Goal: Contribute content

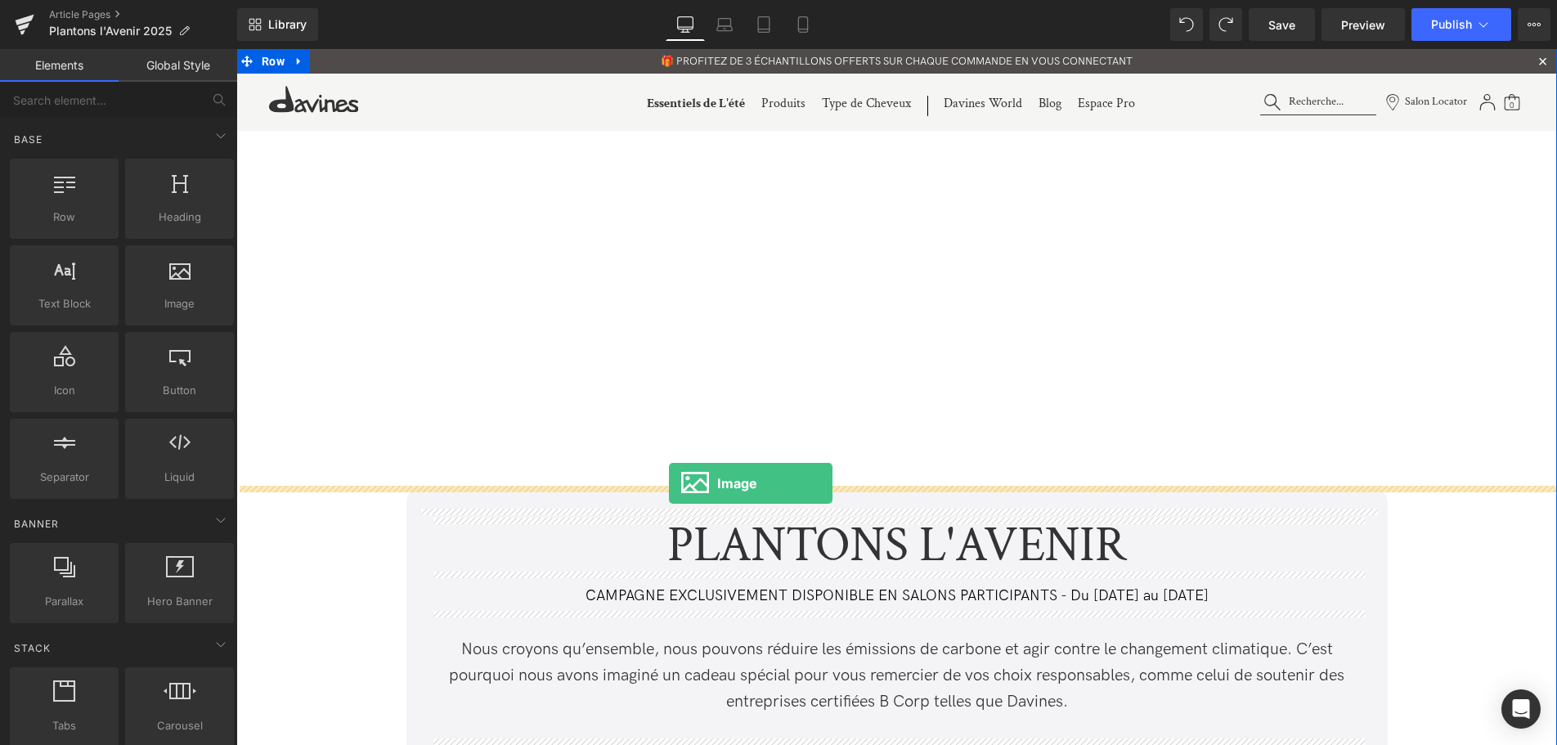
drag, startPoint x: 437, startPoint y: 347, endPoint x: 669, endPoint y: 483, distance: 268.3
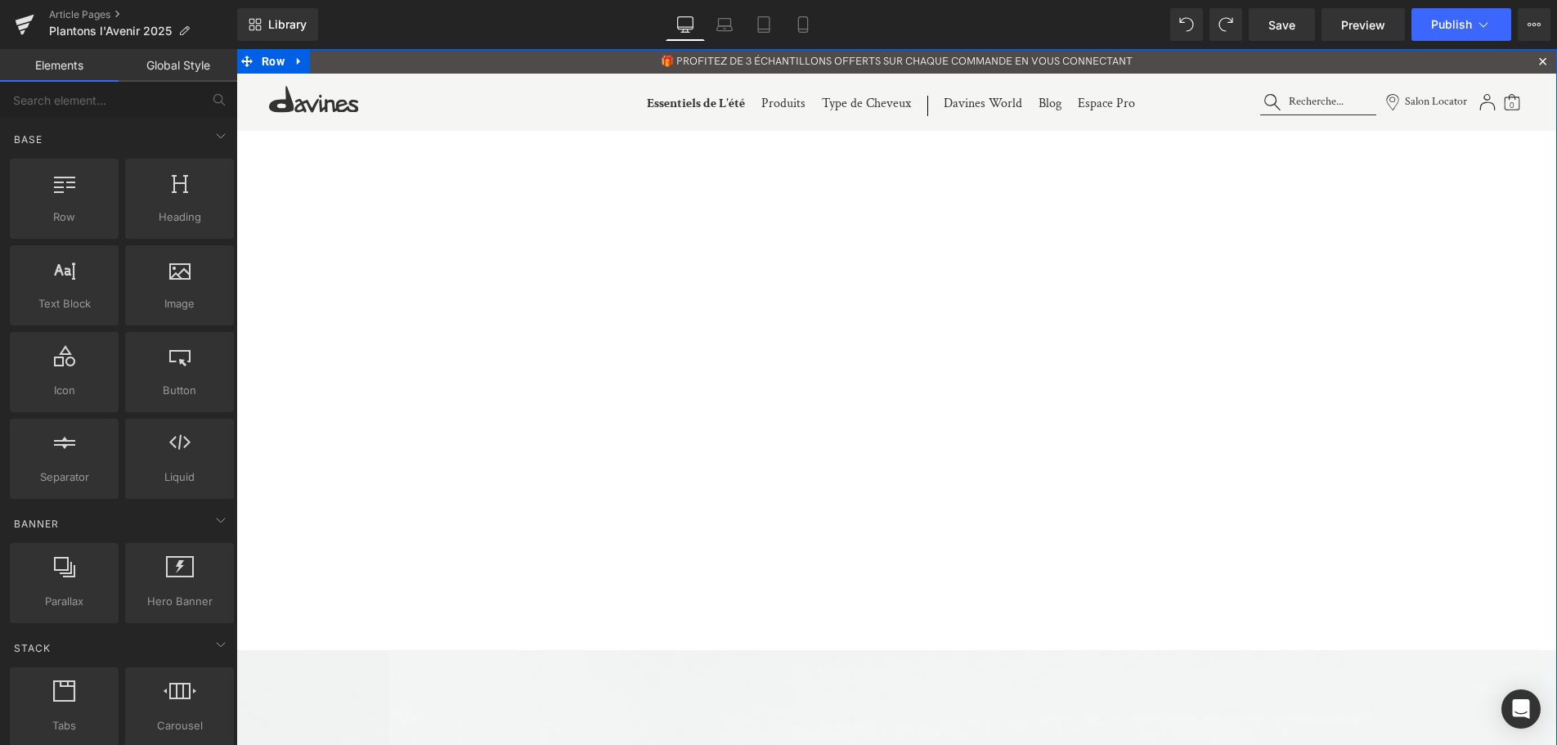
scroll to position [6643, 1320]
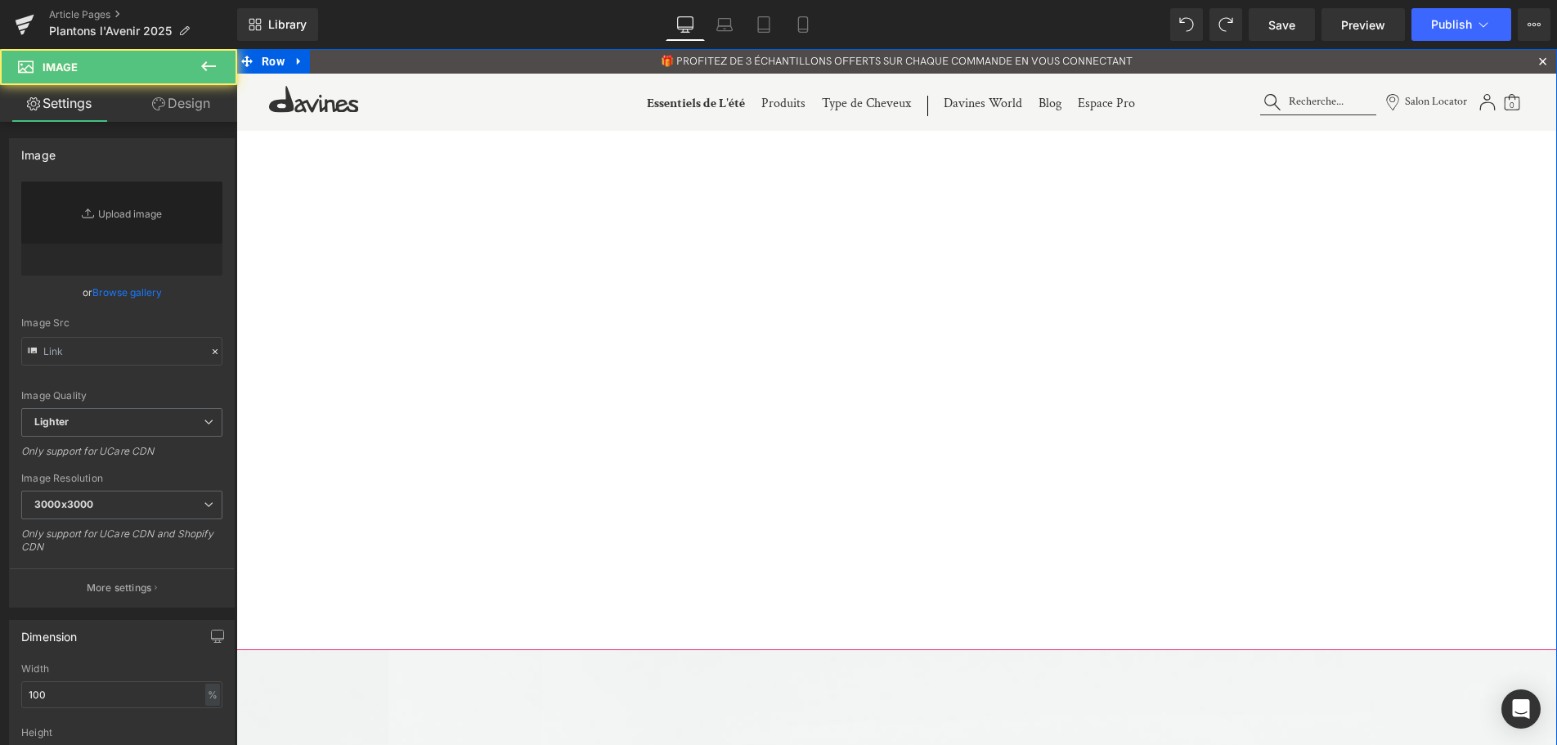
type input "//[DOMAIN_NAME][URL]"
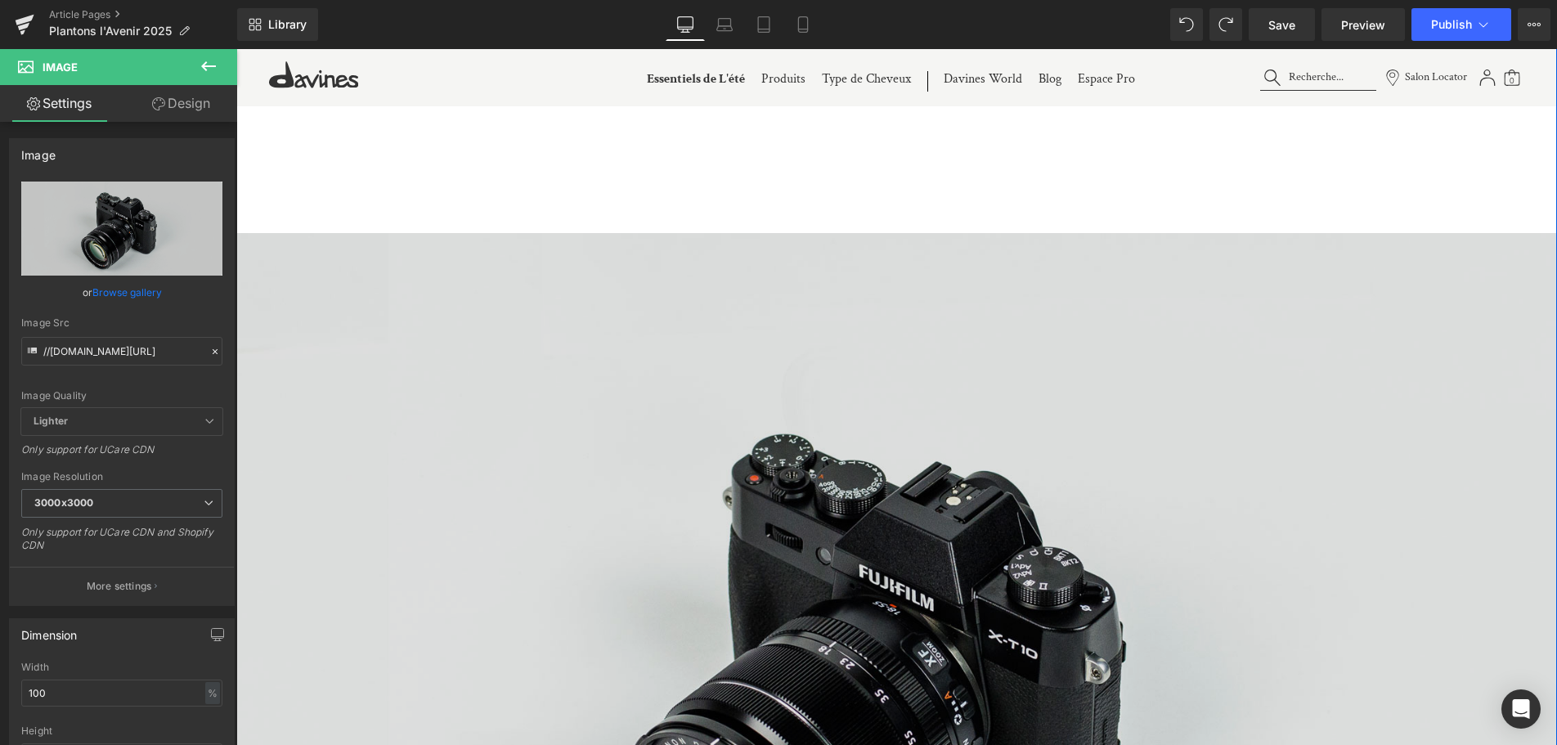
scroll to position [751, 0]
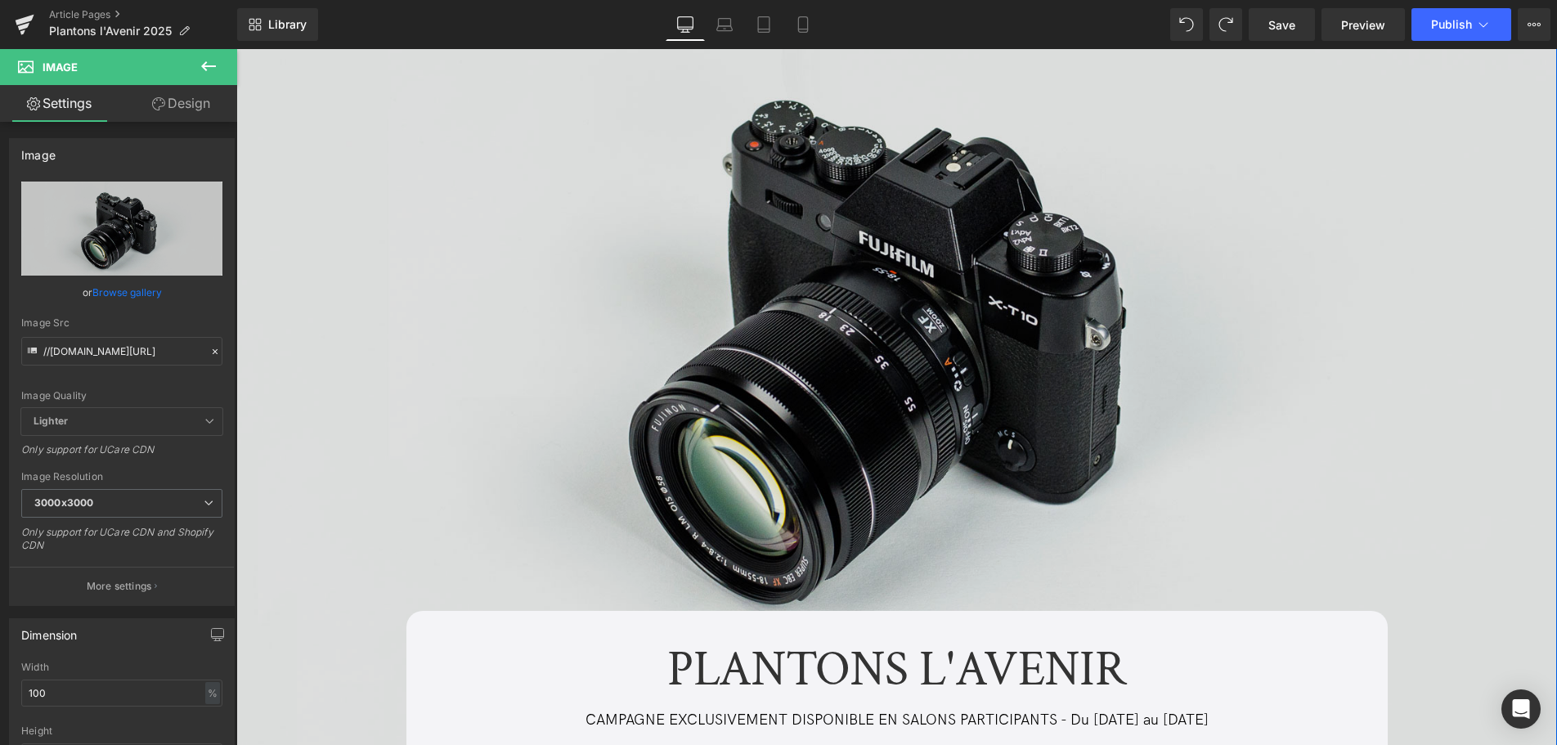
click at [828, 355] on img at bounding box center [896, 336] width 1320 height 875
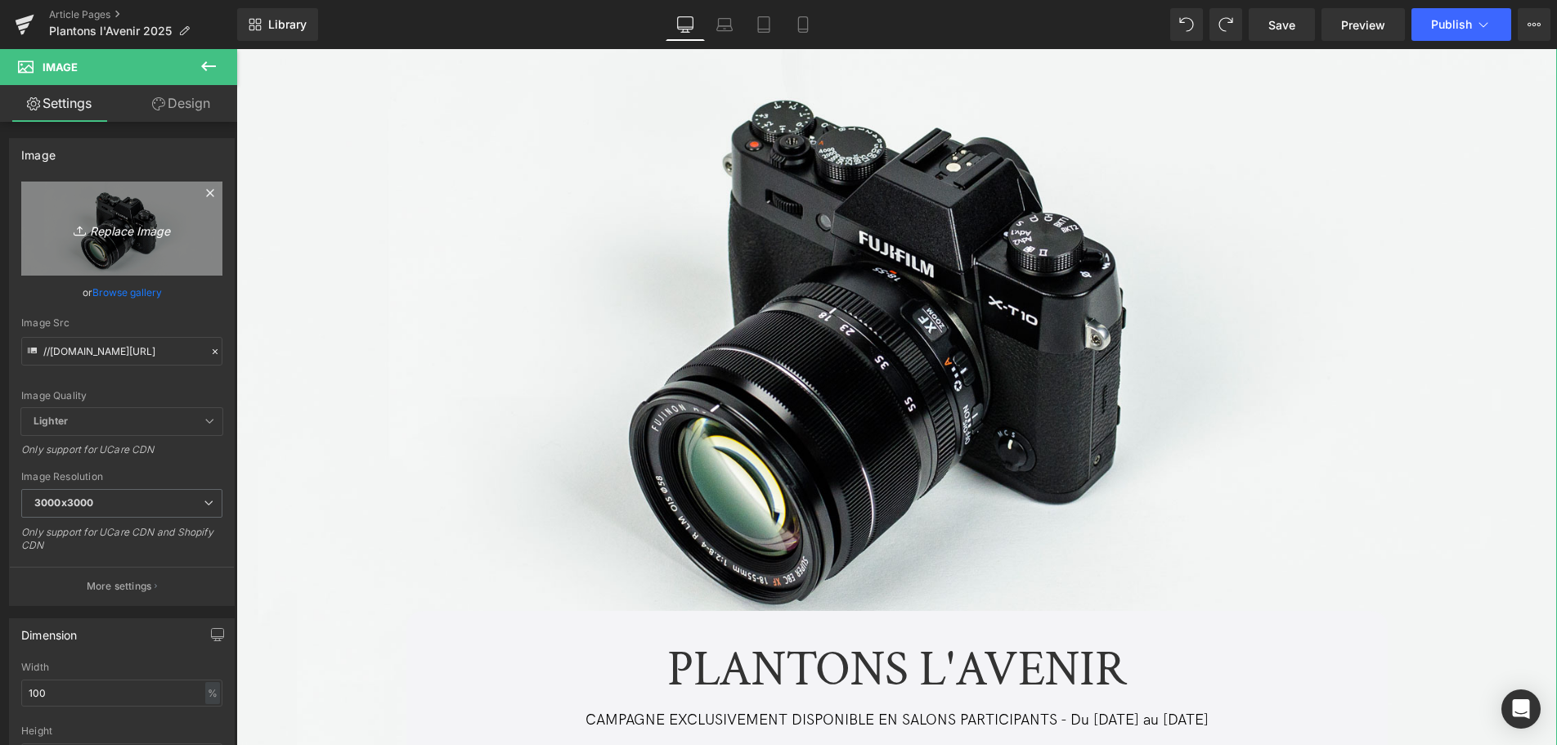
click at [126, 237] on icon "Replace Image" at bounding box center [121, 228] width 131 height 20
type input "C:\fakepath\HP_STATIC SLIDER_2-1_LAND KEEPER 251.jpg"
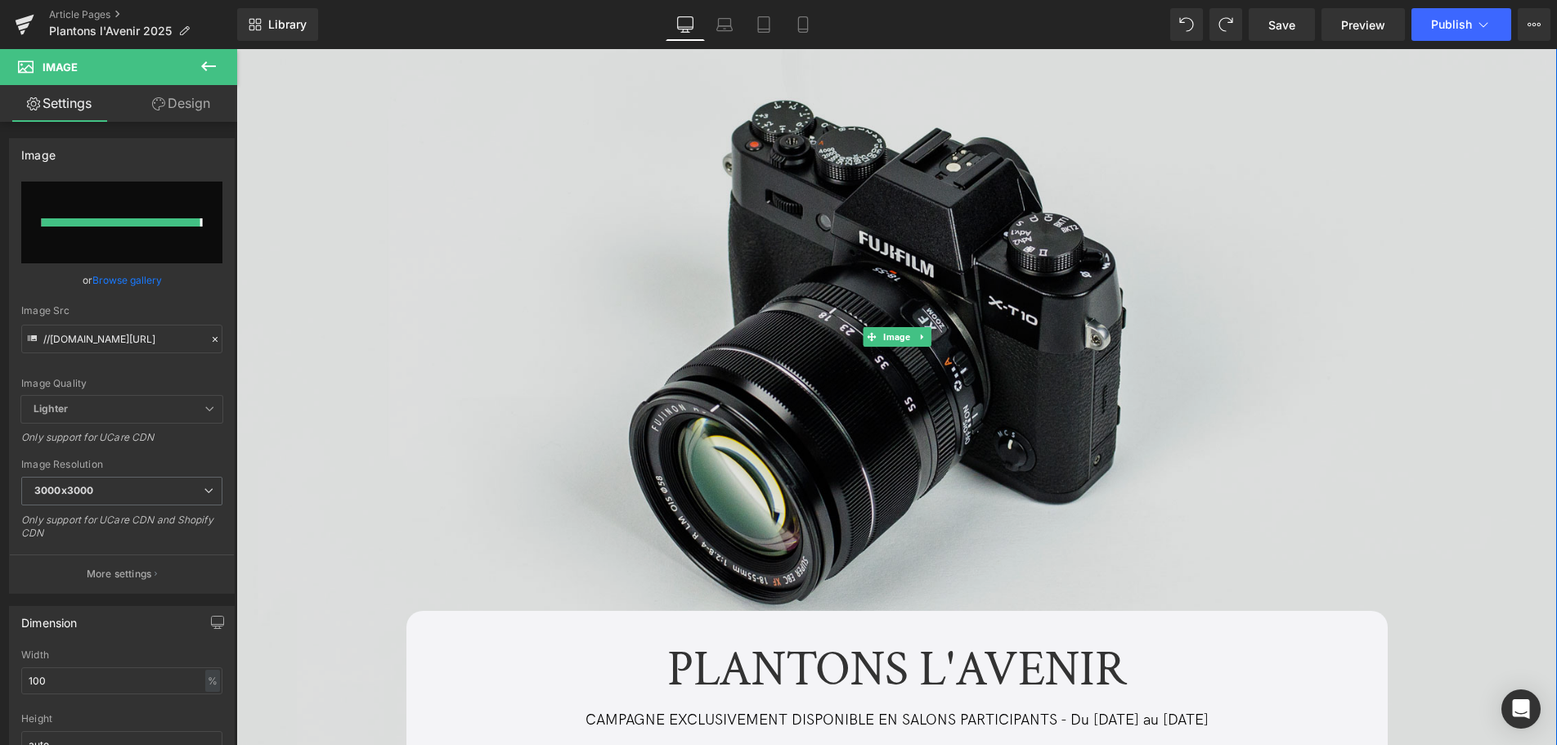
type input "[URL][DOMAIN_NAME]"
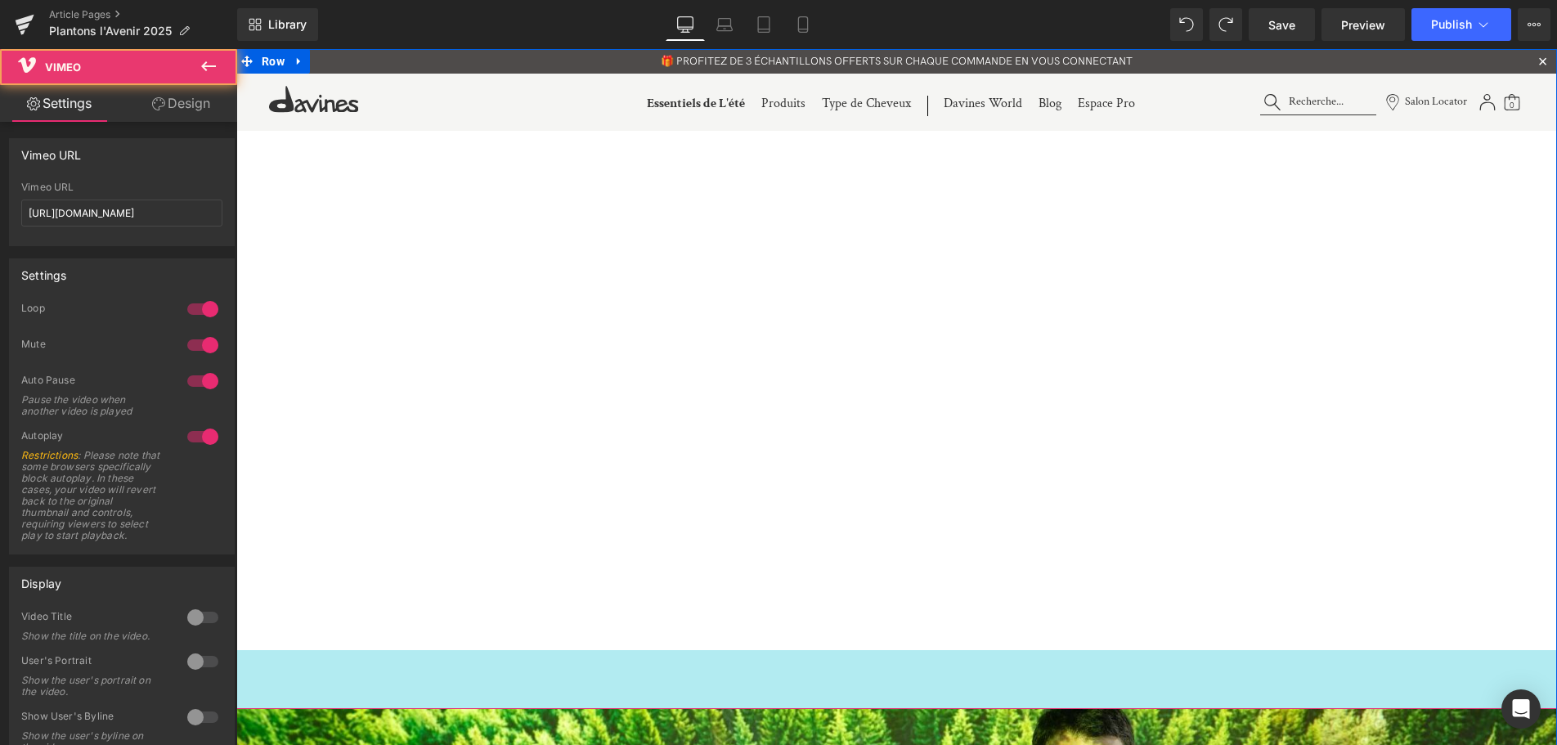
scroll to position [7351, 1320]
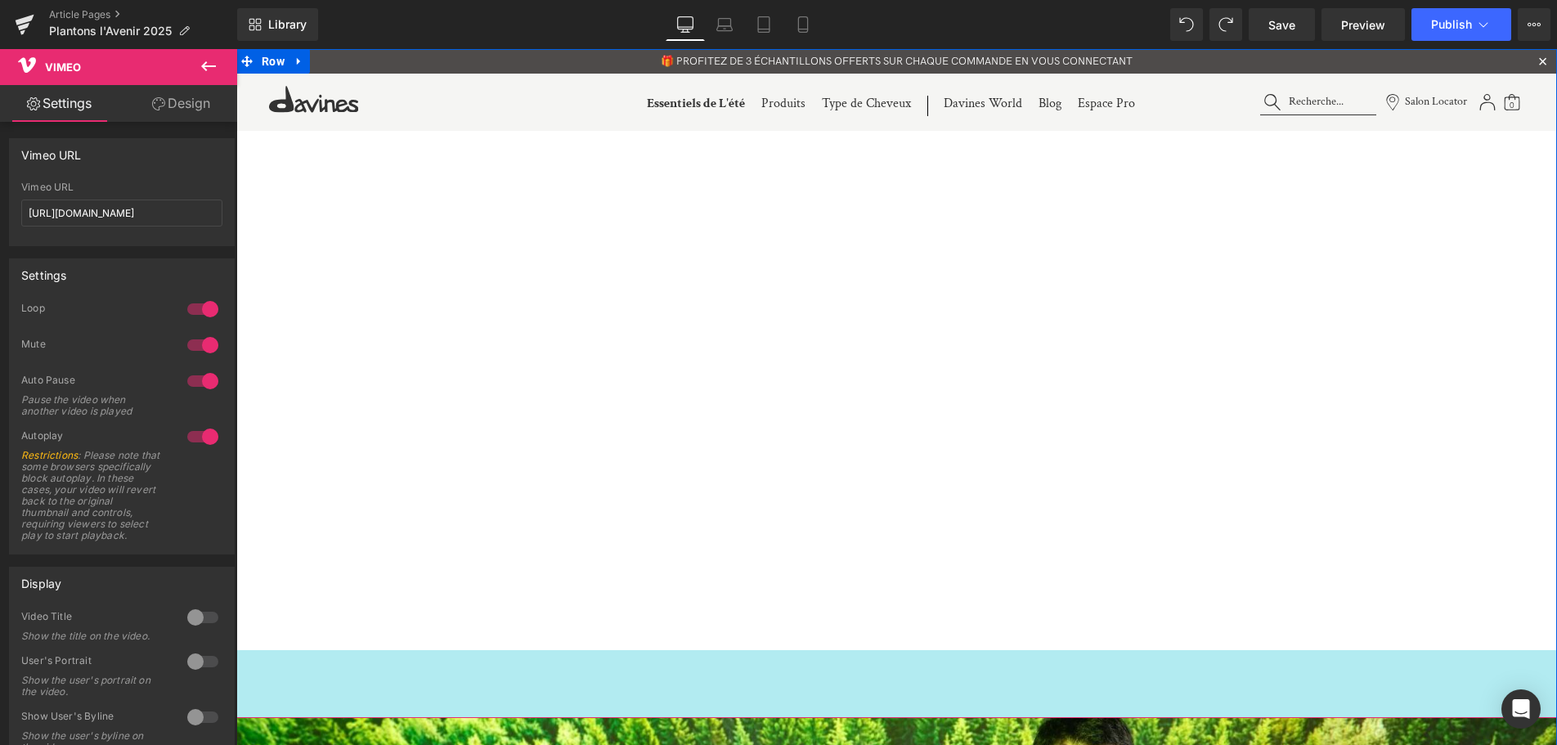
drag, startPoint x: 441, startPoint y: 648, endPoint x: 440, endPoint y: 715, distance: 67.9
click at [440, 715] on div "Vimeo 83px" at bounding box center [896, 302] width 1320 height 832
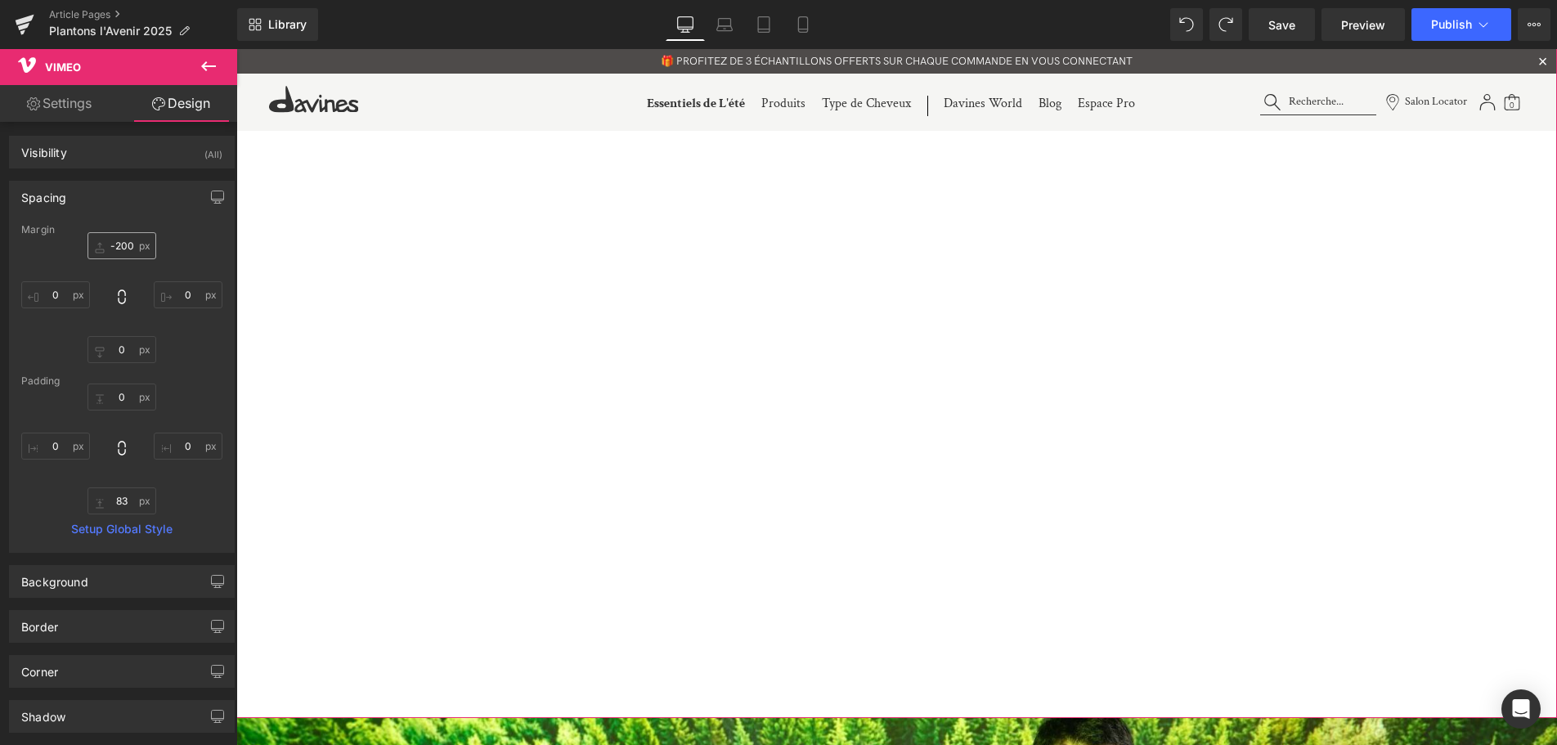
scroll to position [0, 0]
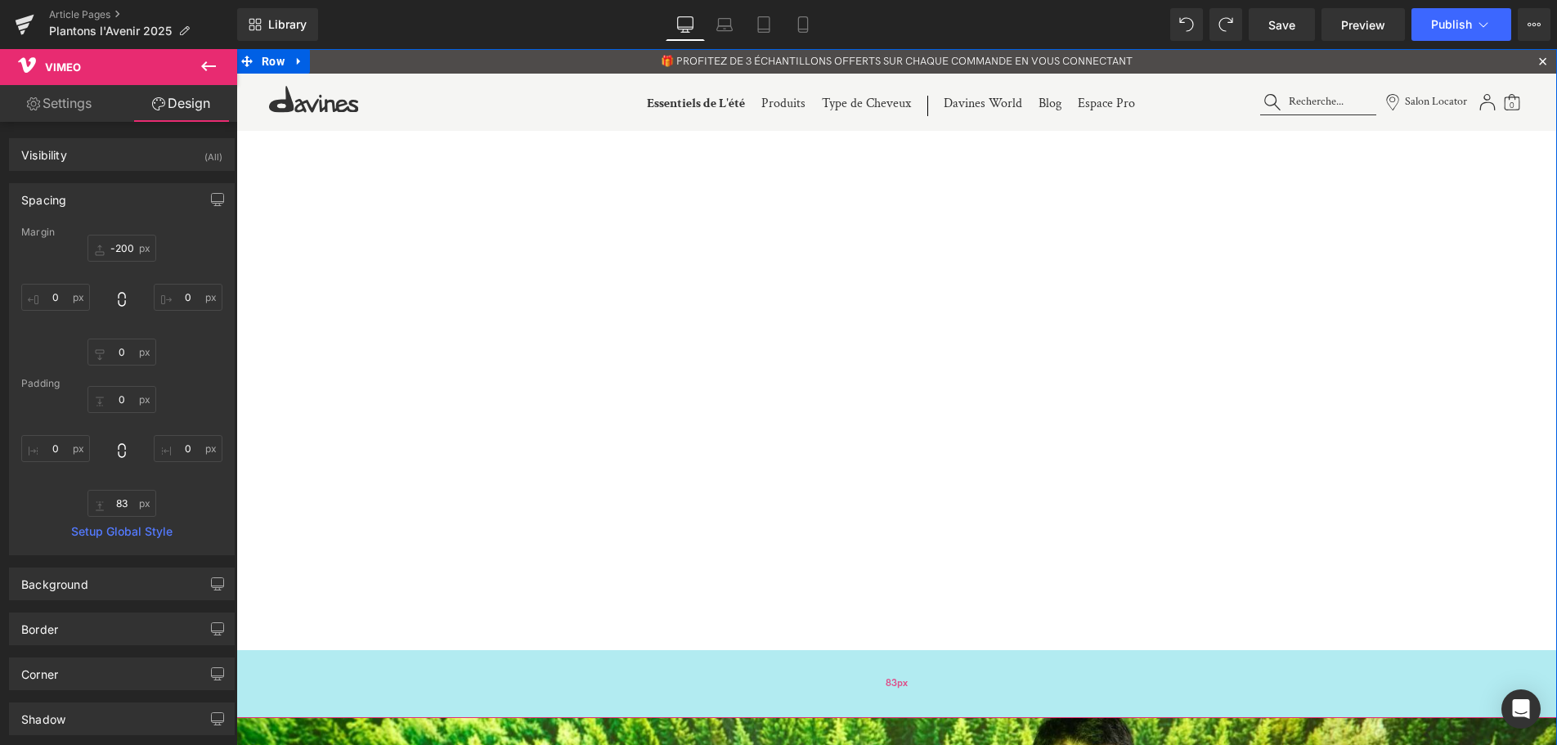
click at [447, 693] on div "Vimeo 83px" at bounding box center [896, 302] width 1320 height 832
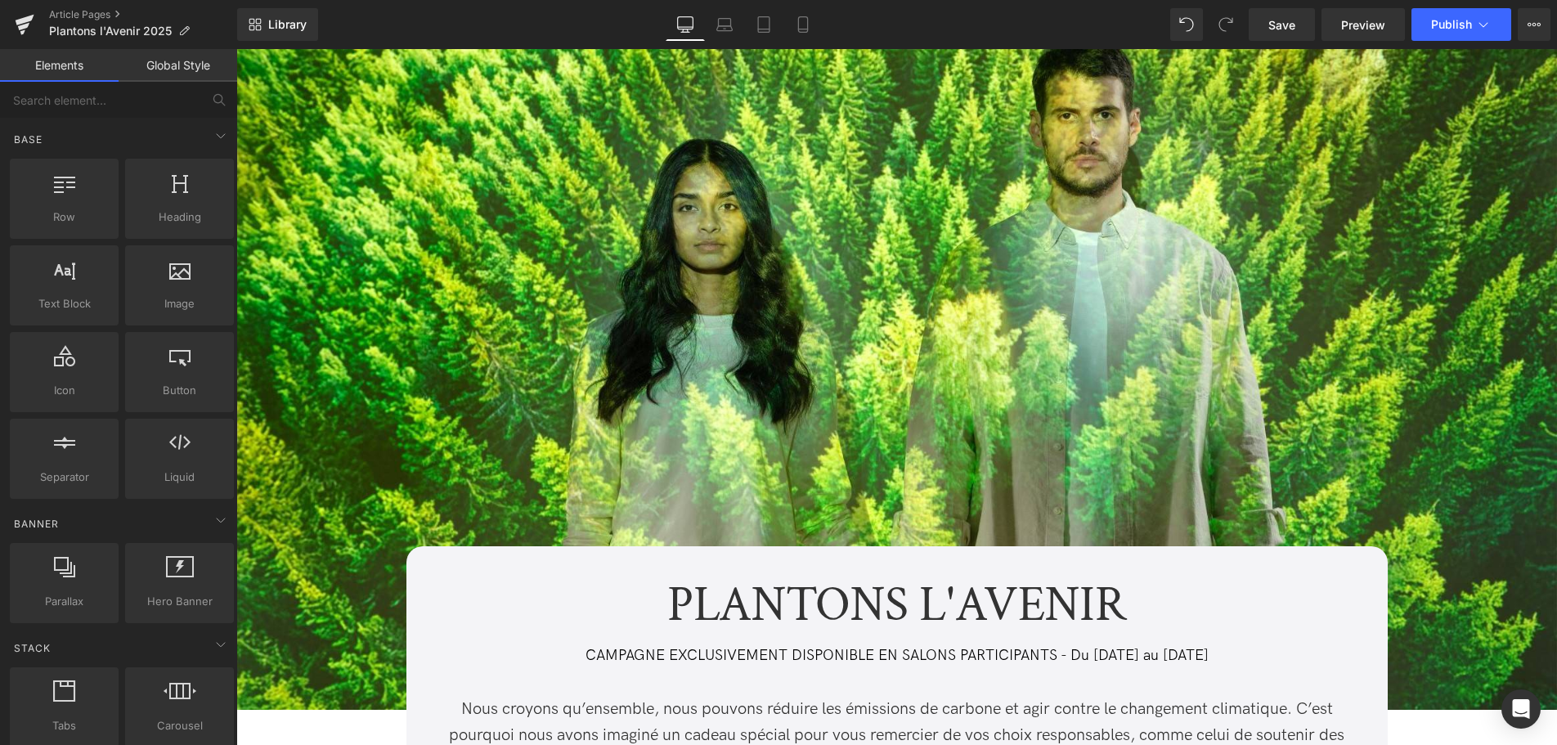
scroll to position [6682, 1320]
click at [1297, 27] on link "Save" at bounding box center [1282, 24] width 66 height 33
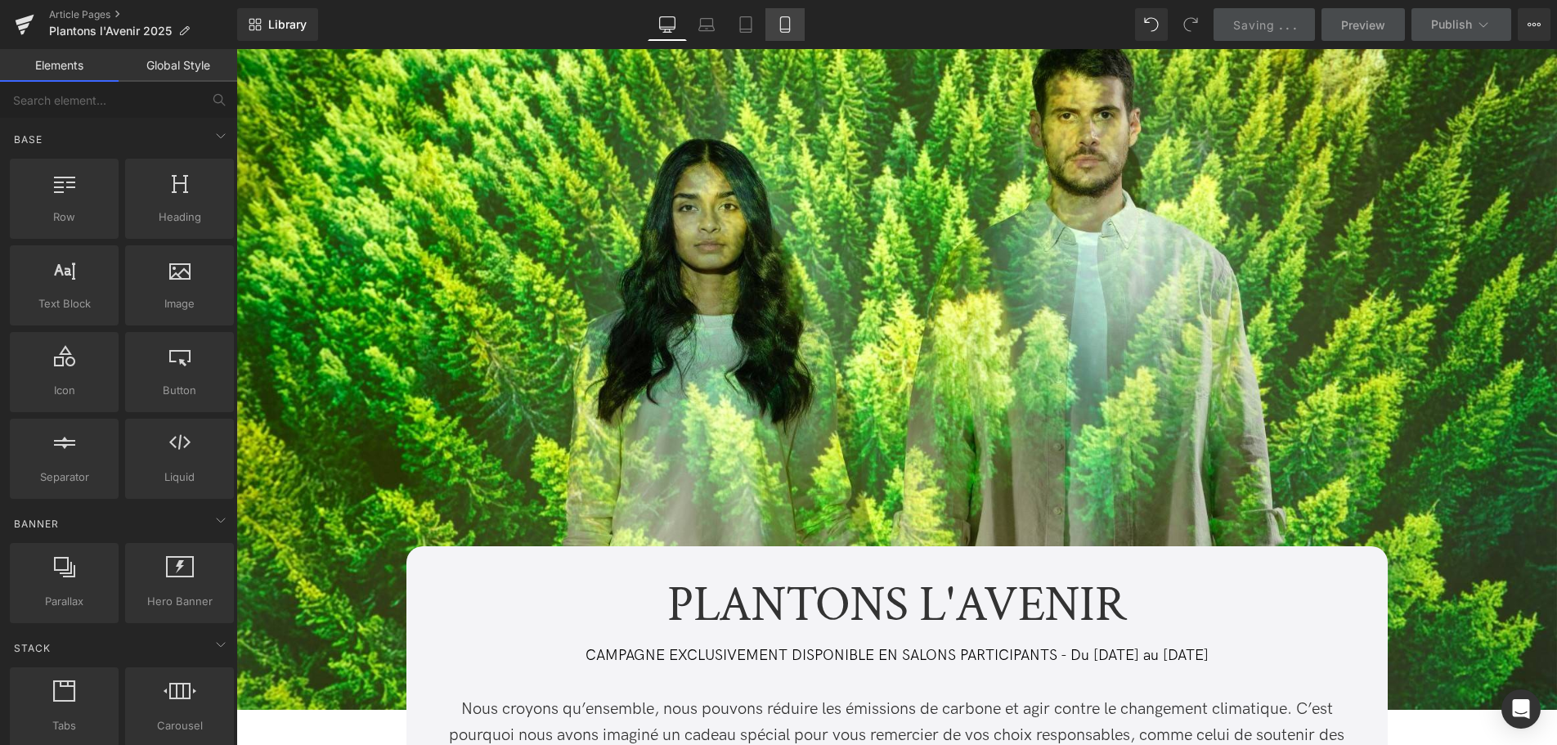
click at [782, 17] on icon at bounding box center [785, 25] width 9 height 16
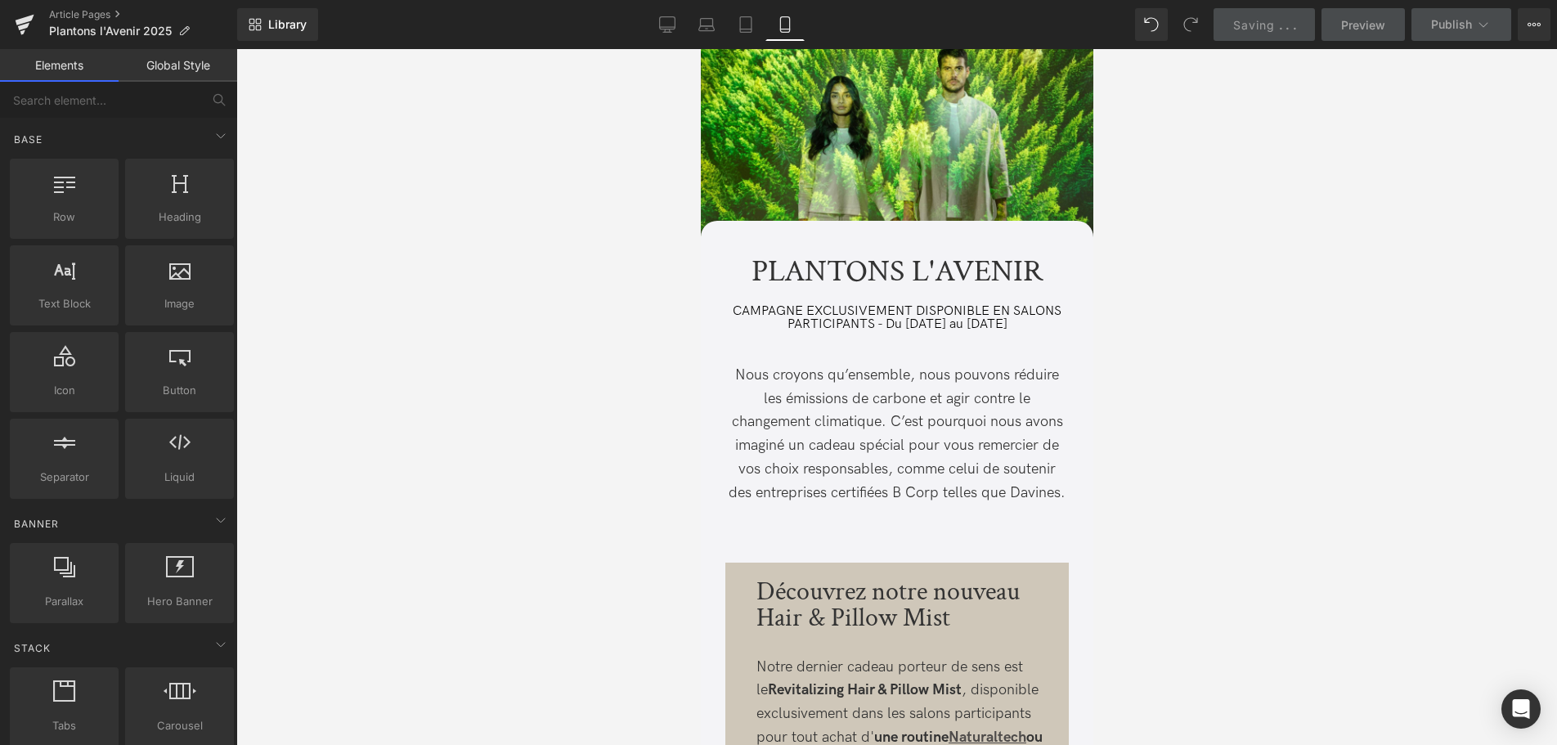
scroll to position [8596, 392]
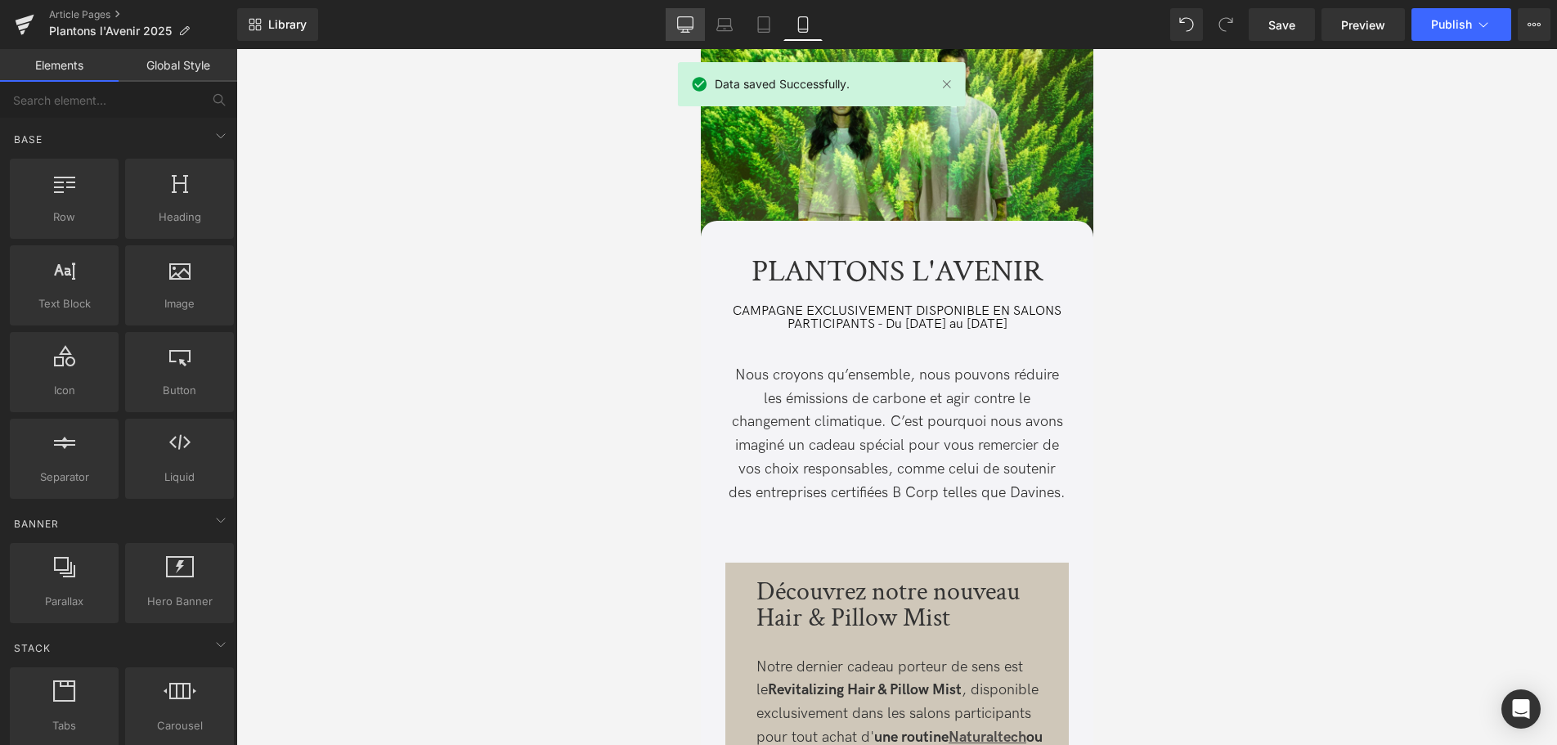
click at [675, 21] on link "Desktop" at bounding box center [685, 24] width 39 height 33
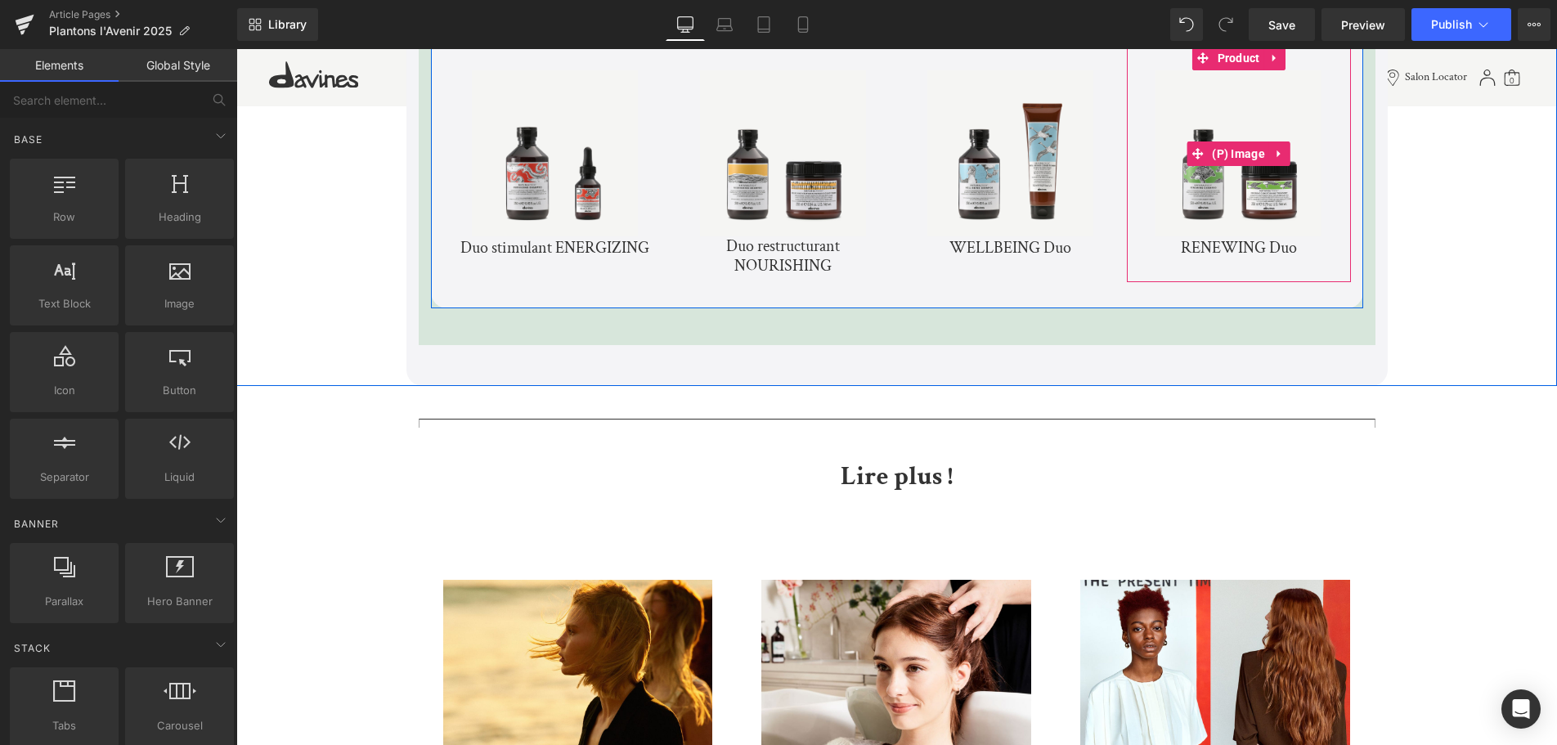
scroll to position [5087, 0]
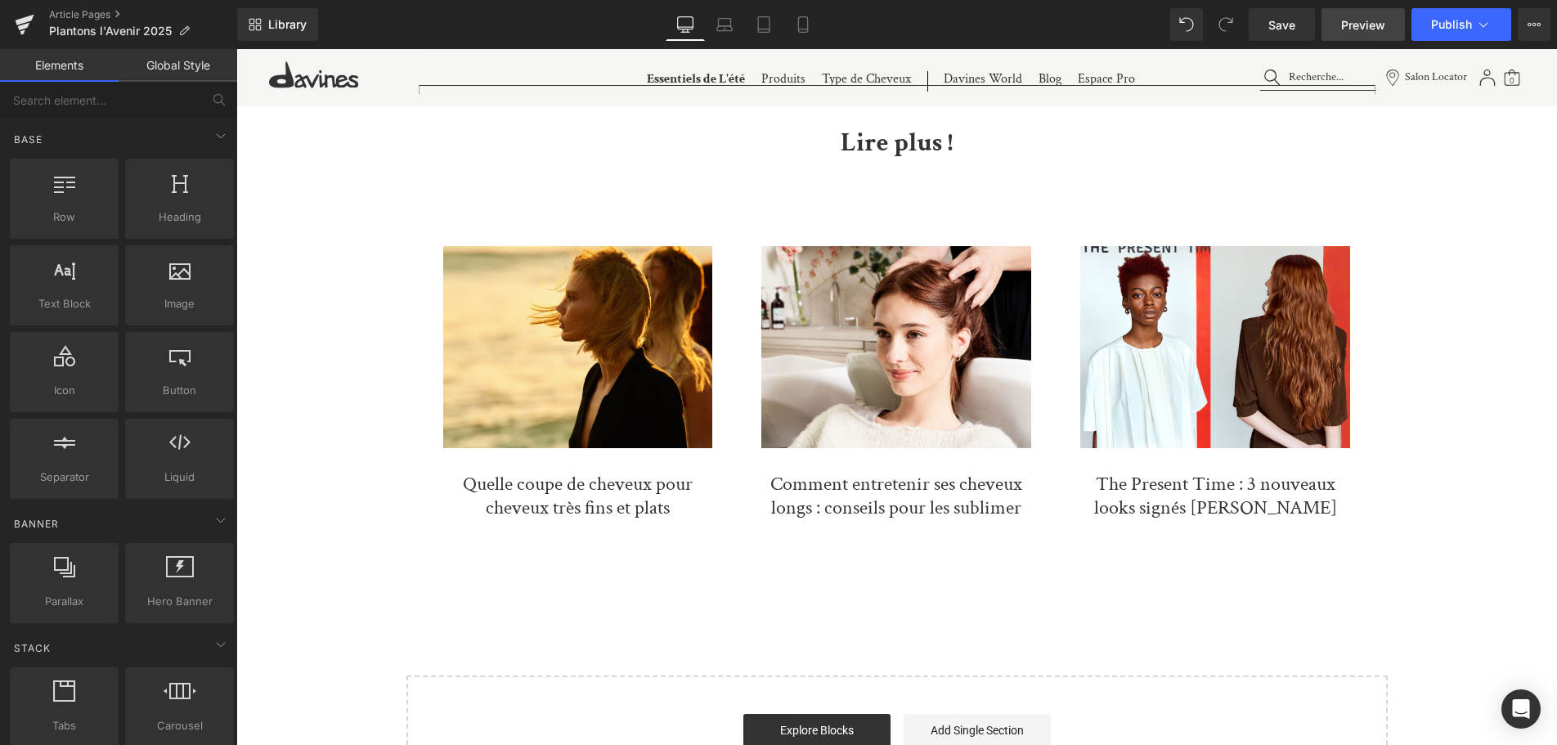
click at [1350, 25] on span "Preview" at bounding box center [1363, 24] width 44 height 17
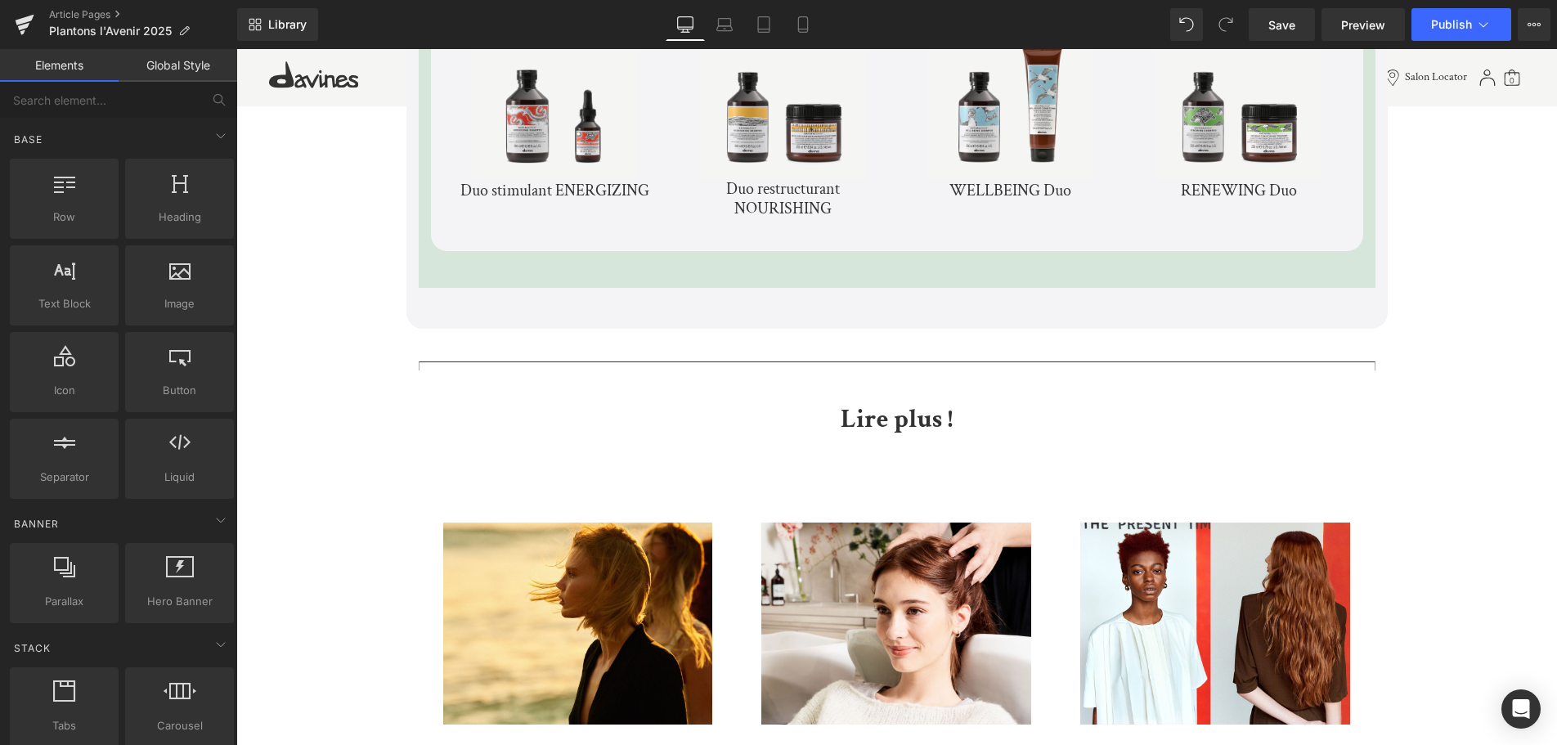
scroll to position [4754, 0]
